Goal: Transaction & Acquisition: Purchase product/service

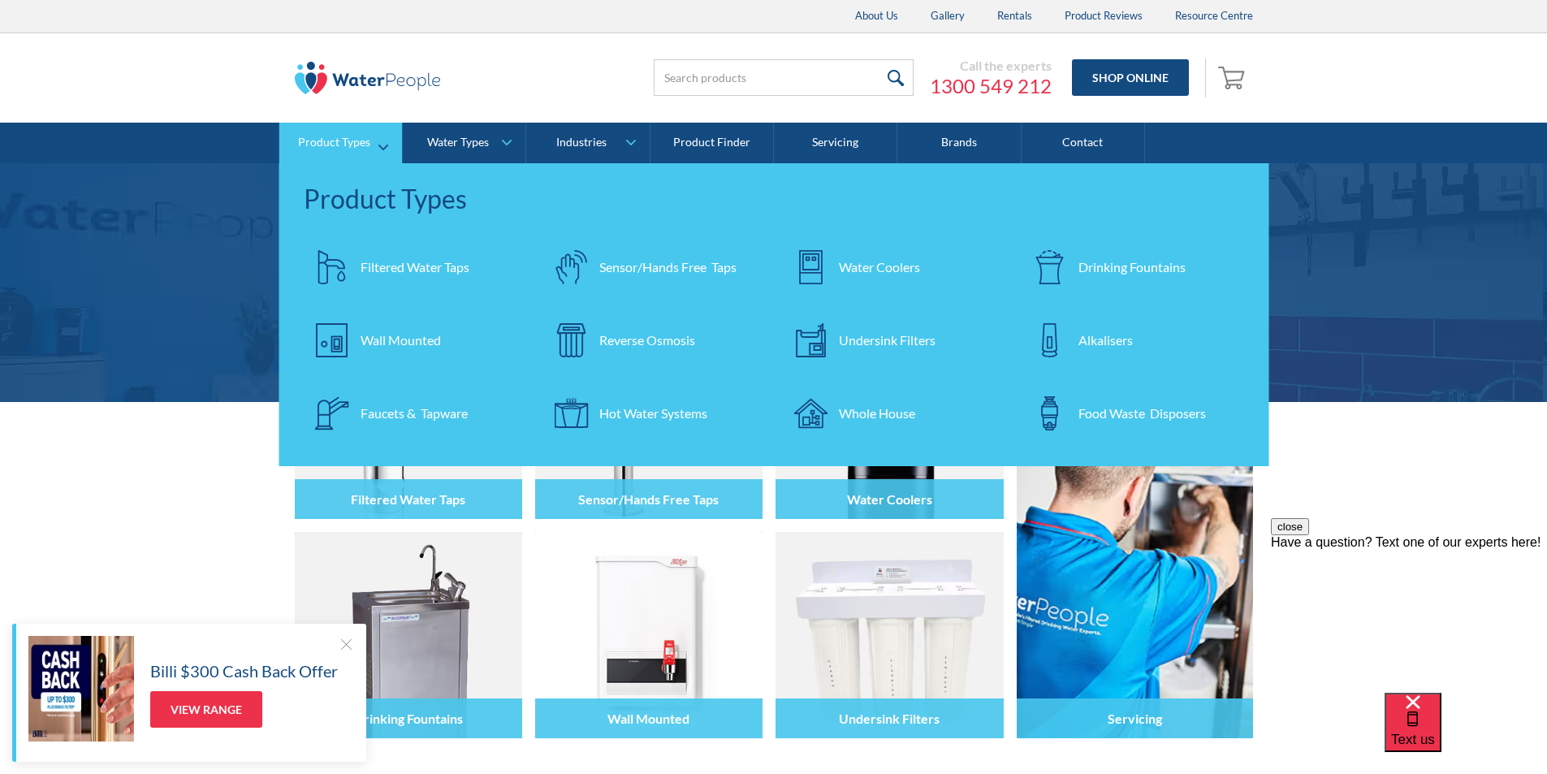
click at [403, 269] on div "Filtered Water Taps" at bounding box center [415, 266] width 109 height 19
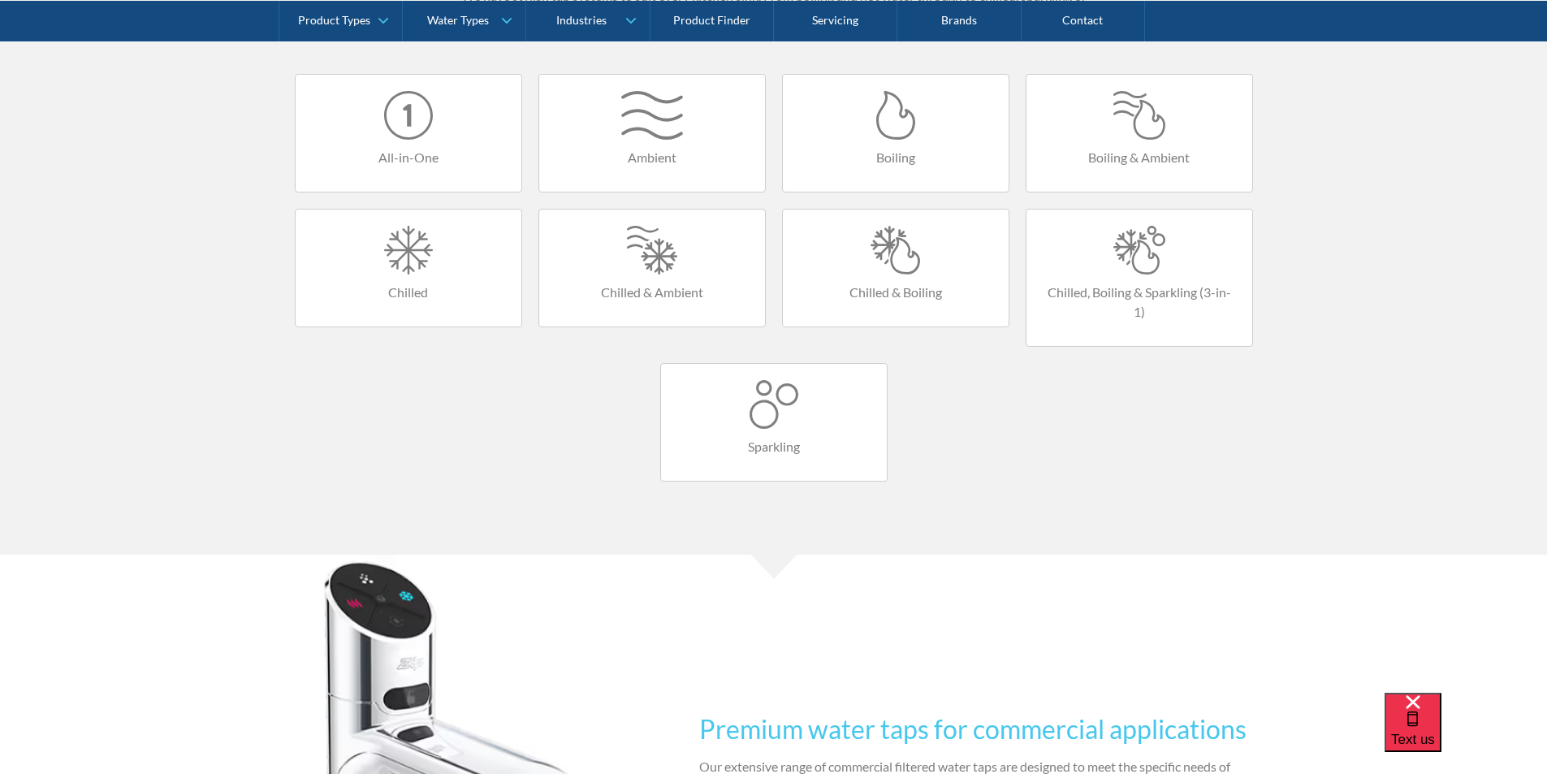
click at [1134, 255] on div at bounding box center [1139, 250] width 193 height 49
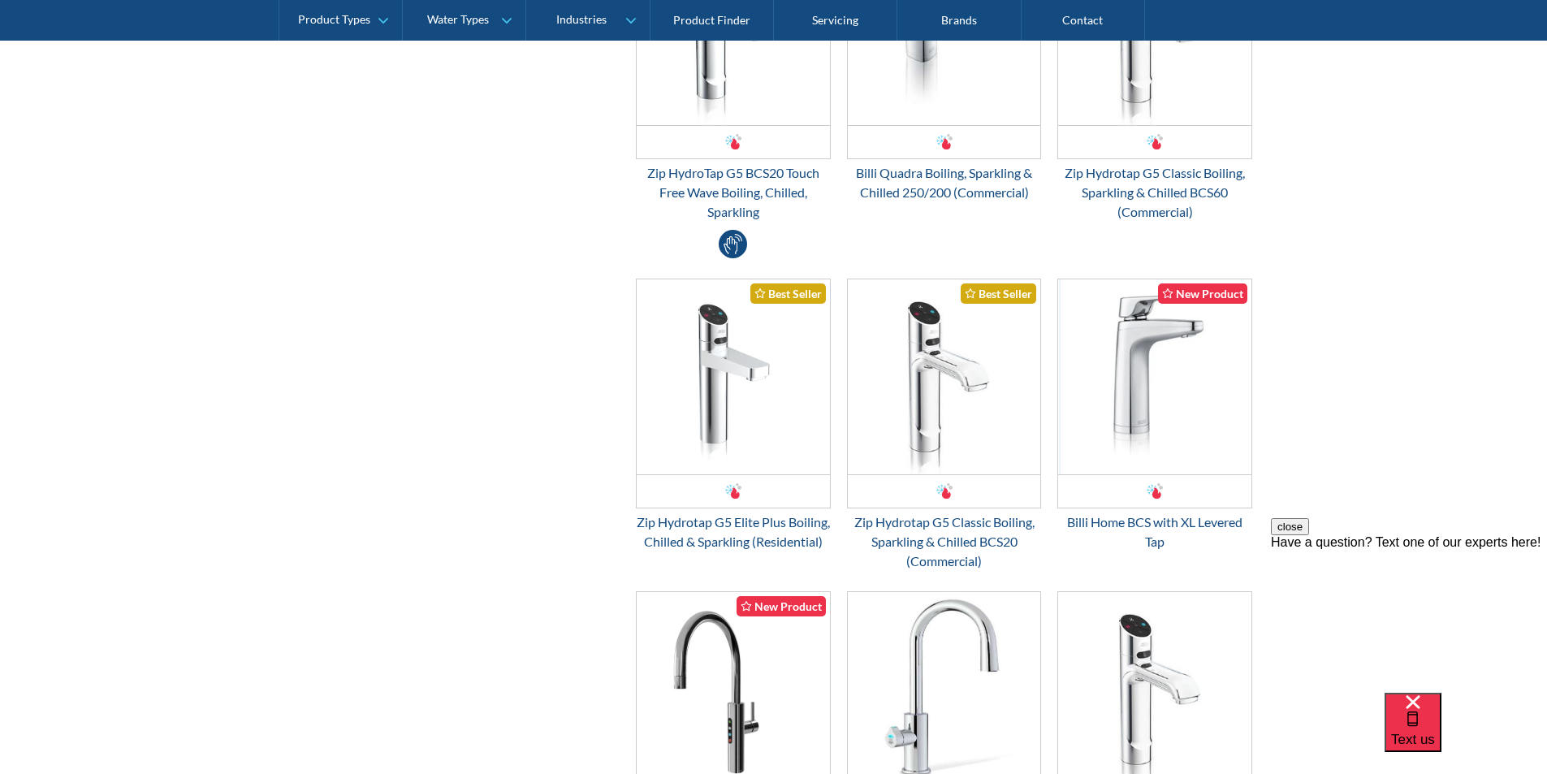
scroll to position [1218, 0]
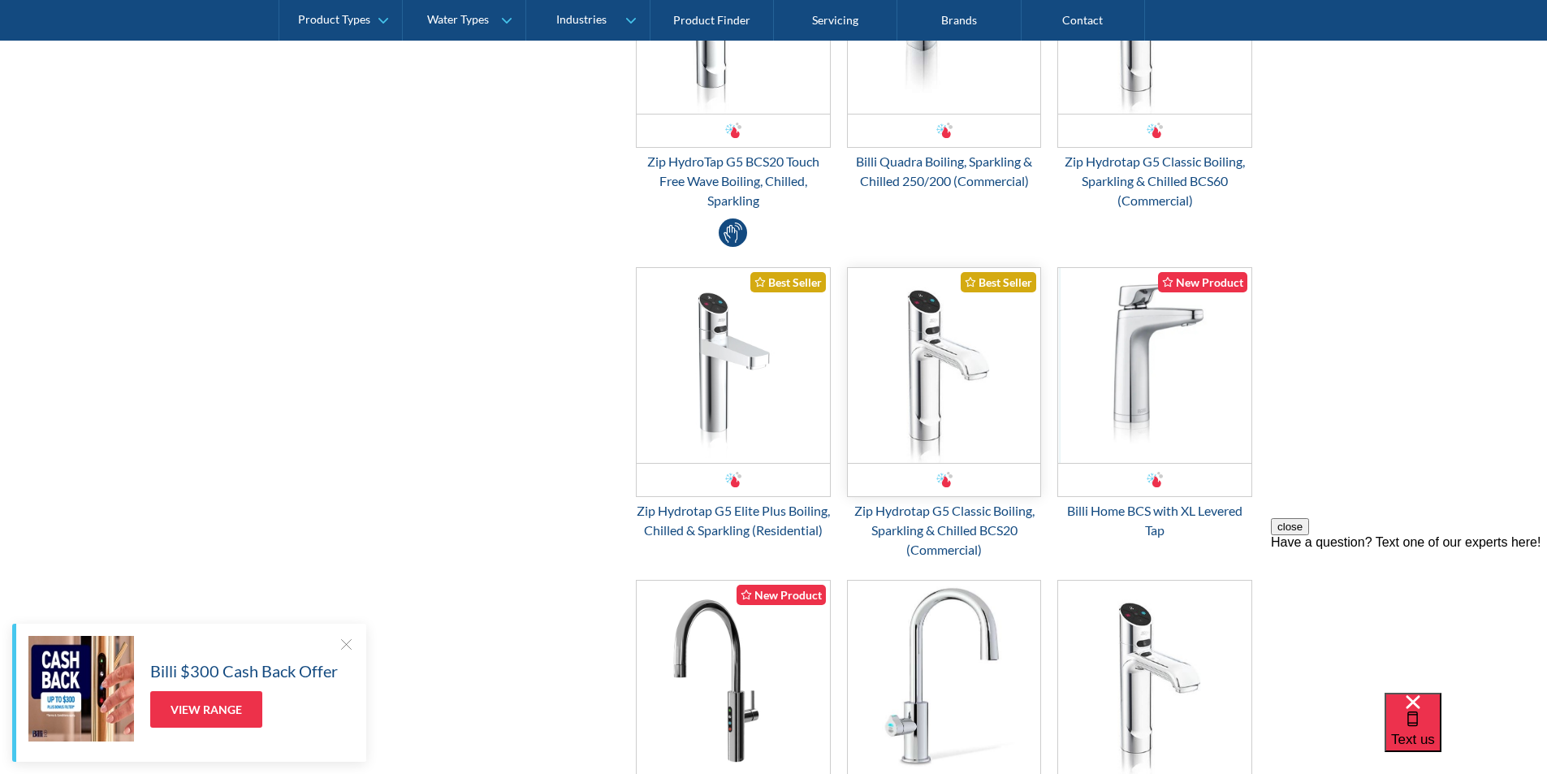
click at [922, 413] on img "Email Form 3" at bounding box center [944, 365] width 193 height 195
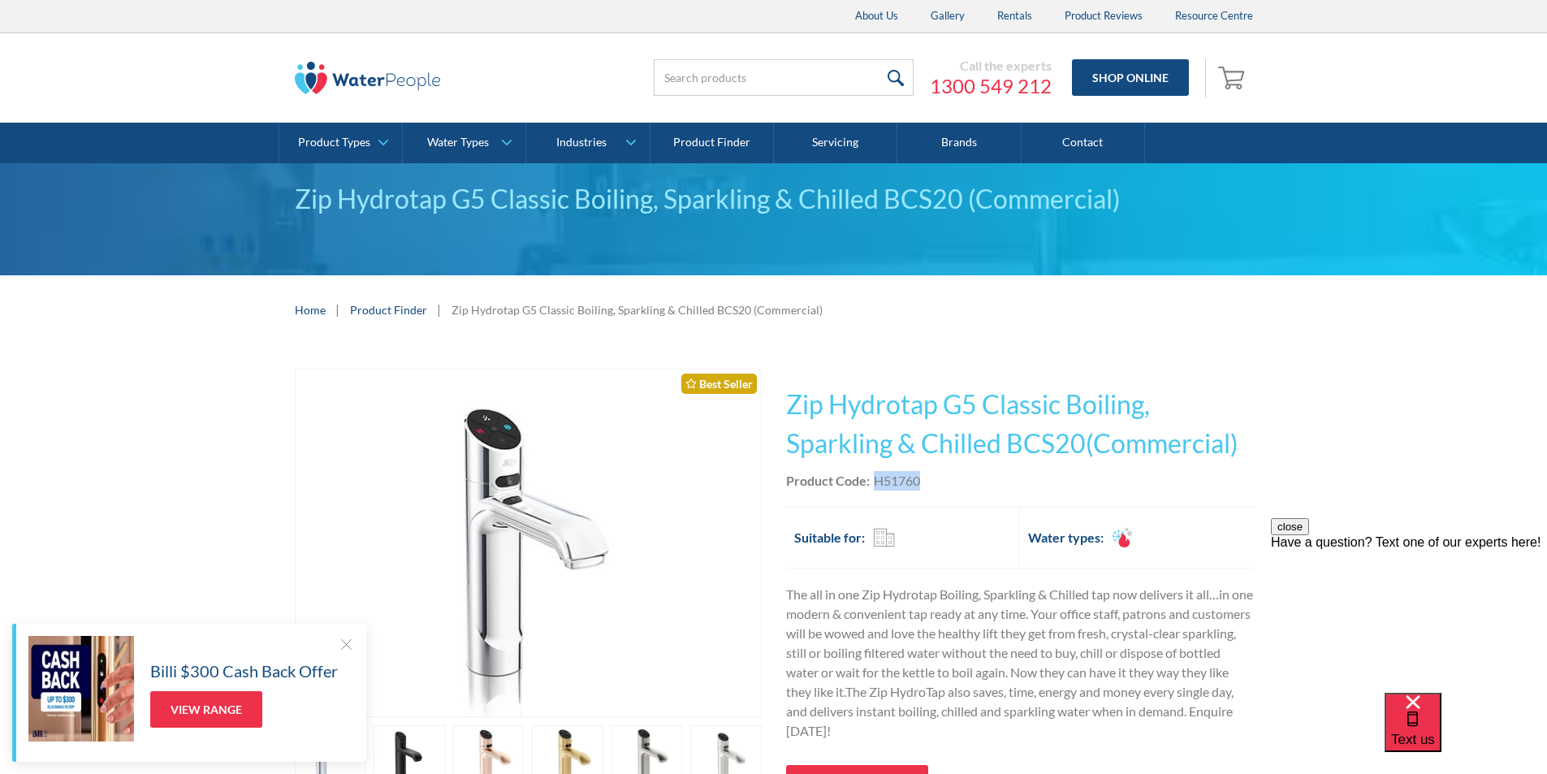
drag, startPoint x: 926, startPoint y: 479, endPoint x: 877, endPoint y: 484, distance: 49.8
click at [877, 484] on div "Product Code: H51760" at bounding box center [1019, 480] width 467 height 19
copy div "H51760"
